Goal: Find contact information: Find contact information

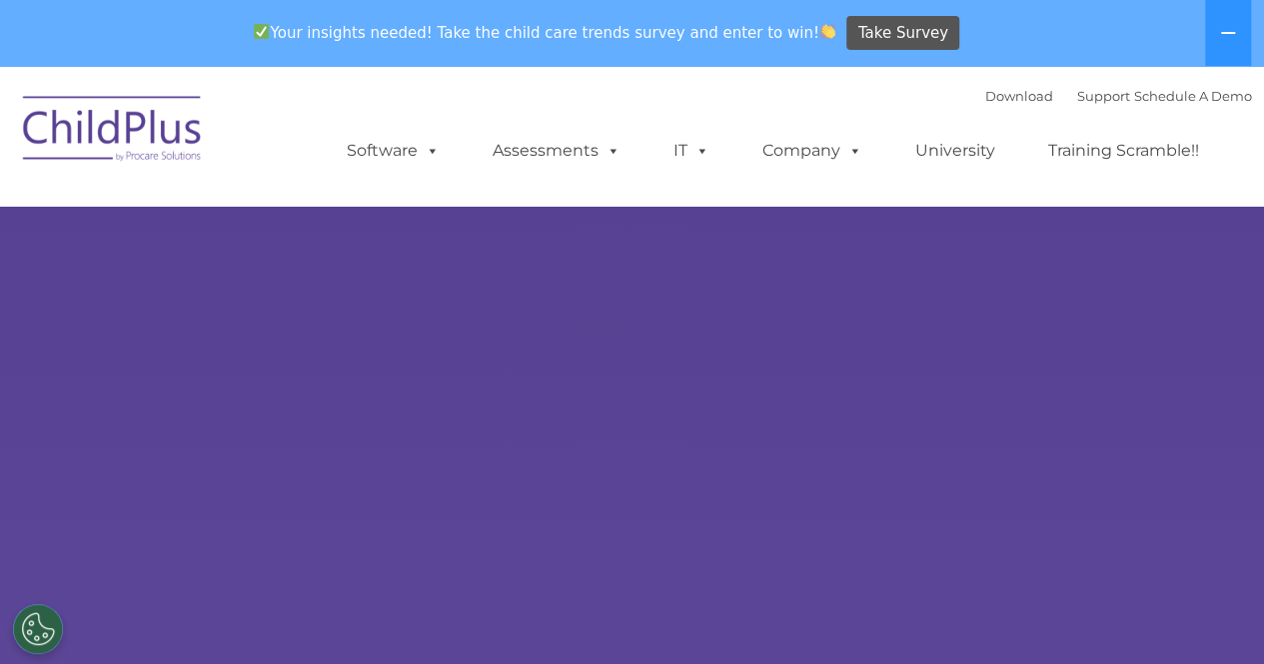
select select "MEDIUM"
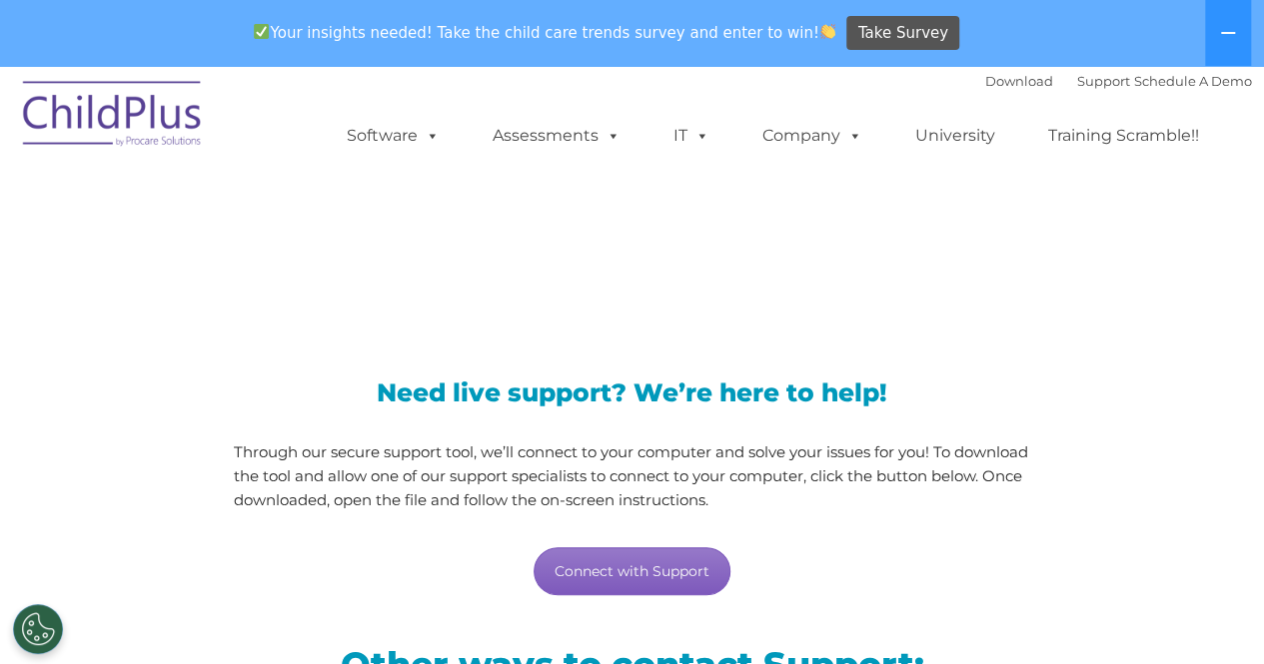
click at [657, 564] on link "Connect with Support" at bounding box center [632, 571] width 197 height 48
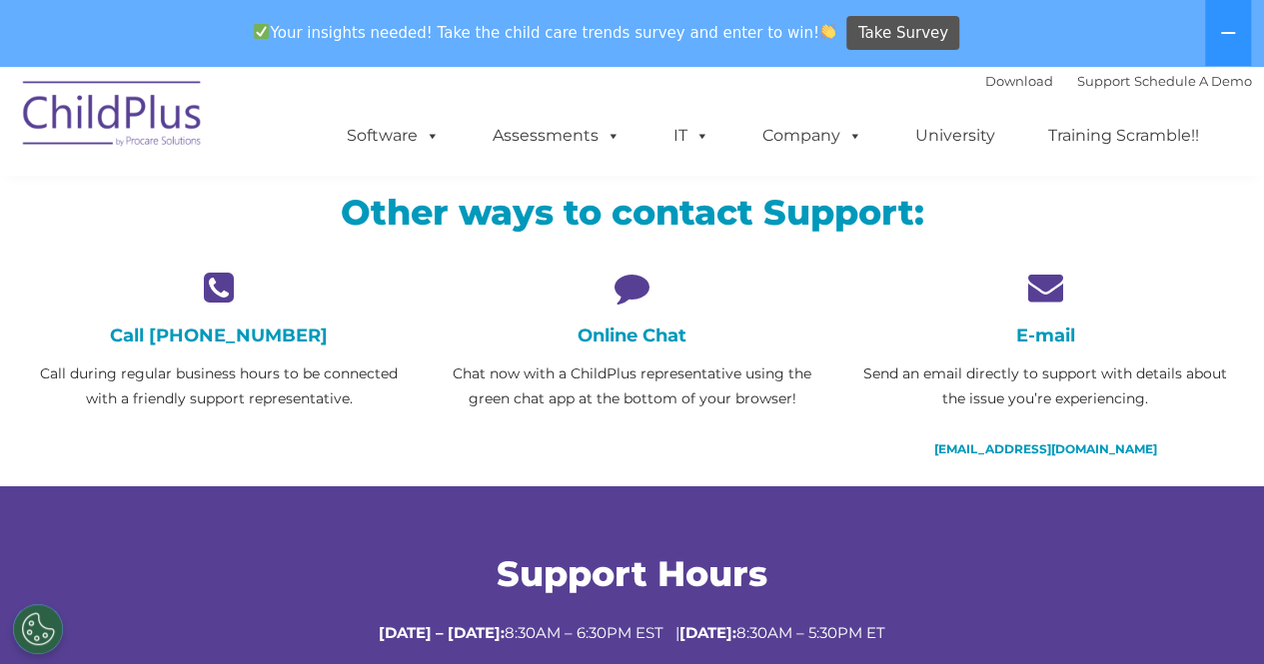
scroll to position [450, 0]
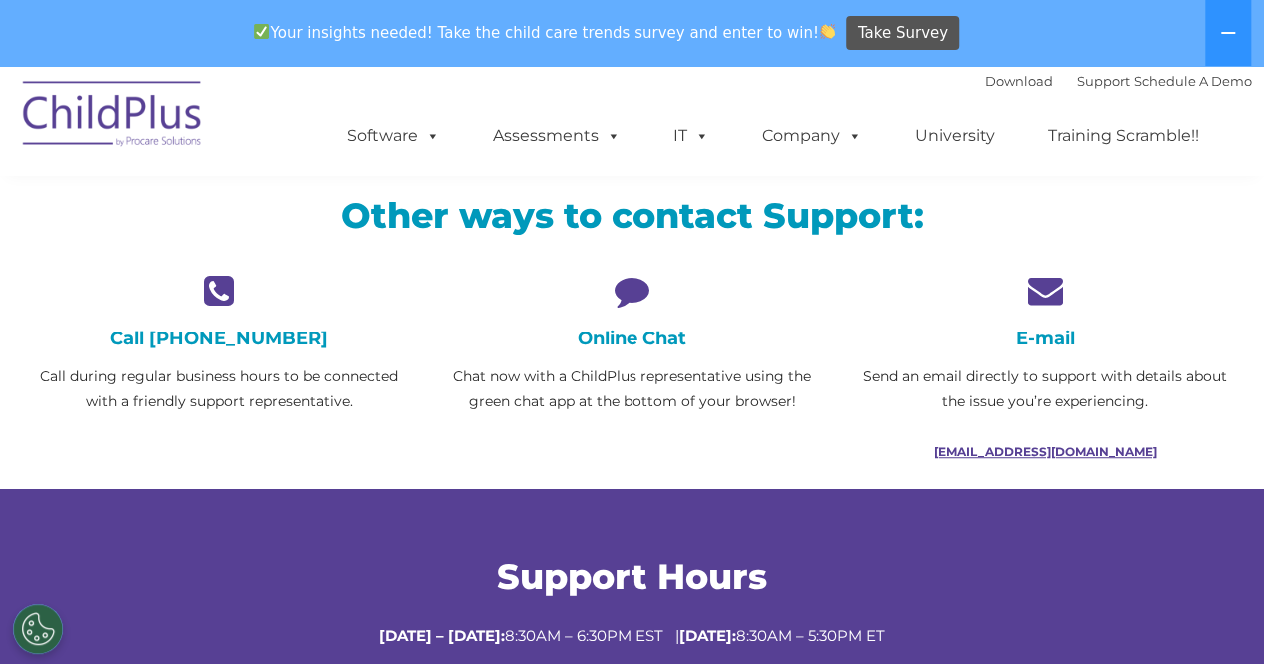
click at [1001, 457] on p "[EMAIL_ADDRESS][DOMAIN_NAME]" at bounding box center [1044, 452] width 383 height 25
drag, startPoint x: 1001, startPoint y: 457, endPoint x: 1019, endPoint y: 451, distance: 19.0
click at [1019, 451] on p "[EMAIL_ADDRESS][DOMAIN_NAME]" at bounding box center [1044, 452] width 383 height 25
click at [1019, 451] on link "[EMAIL_ADDRESS][DOMAIN_NAME]" at bounding box center [1044, 452] width 223 height 15
